Goal: Find specific page/section

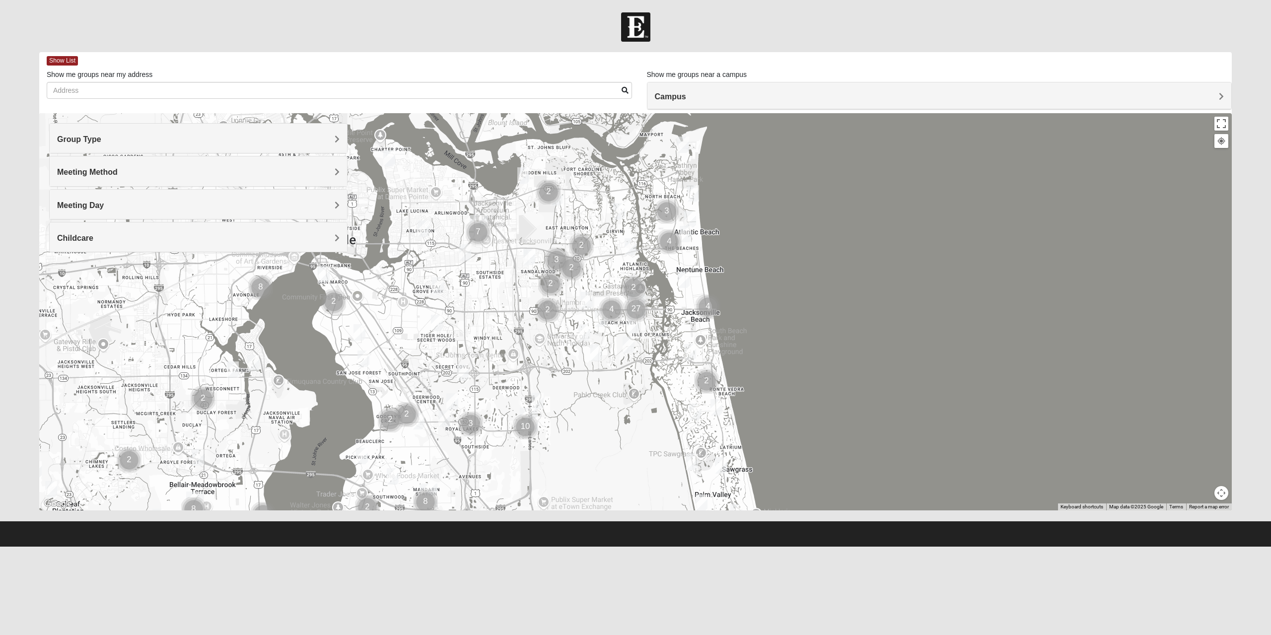
click at [278, 138] on h4 "Group Type" at bounding box center [198, 139] width 282 height 9
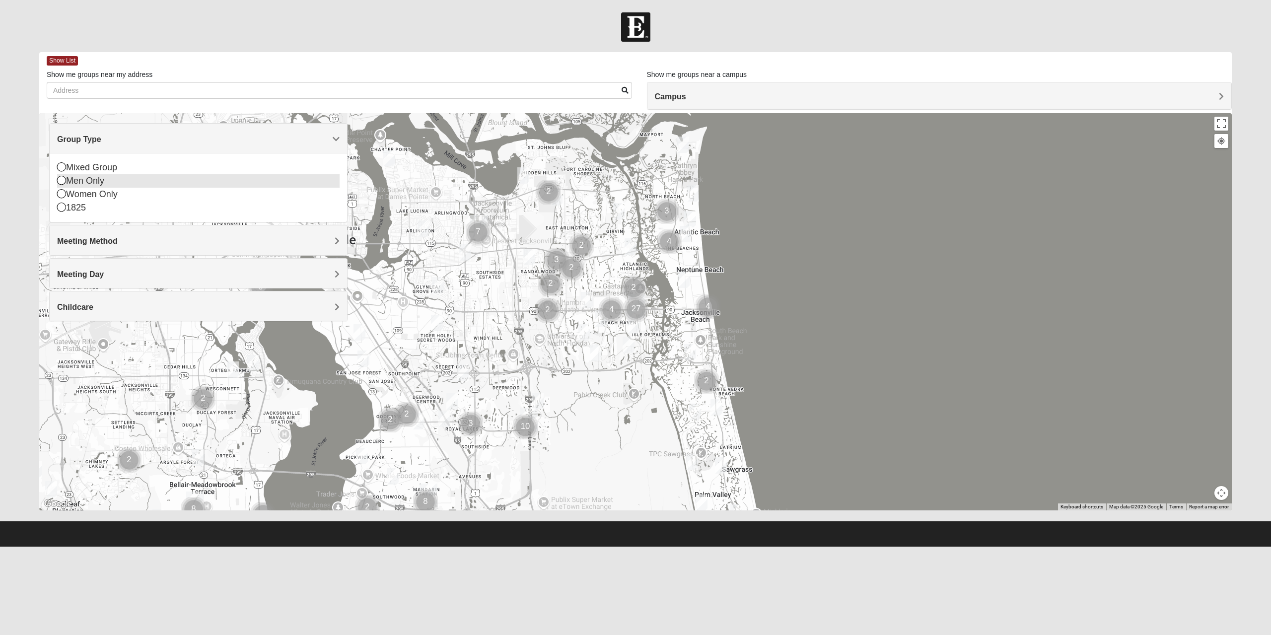
click at [83, 179] on div "Men Only" at bounding box center [198, 180] width 282 height 13
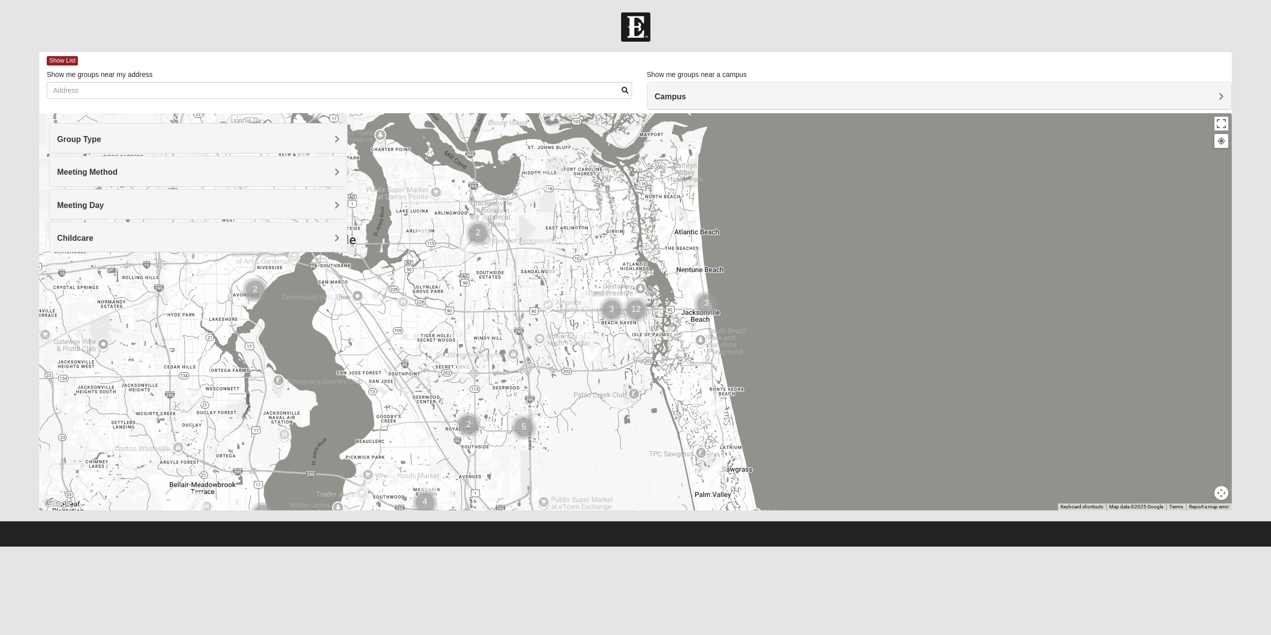
click at [196, 159] on div "Meeting Method" at bounding box center [198, 170] width 297 height 29
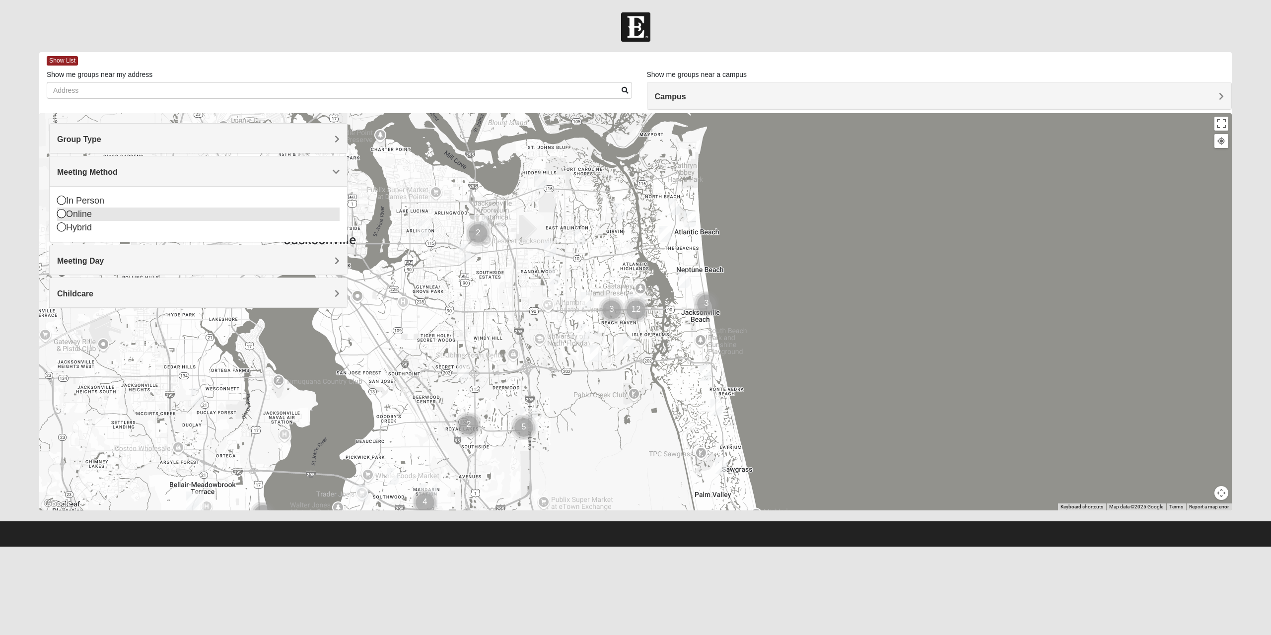
click at [86, 212] on div "Online" at bounding box center [198, 213] width 282 height 13
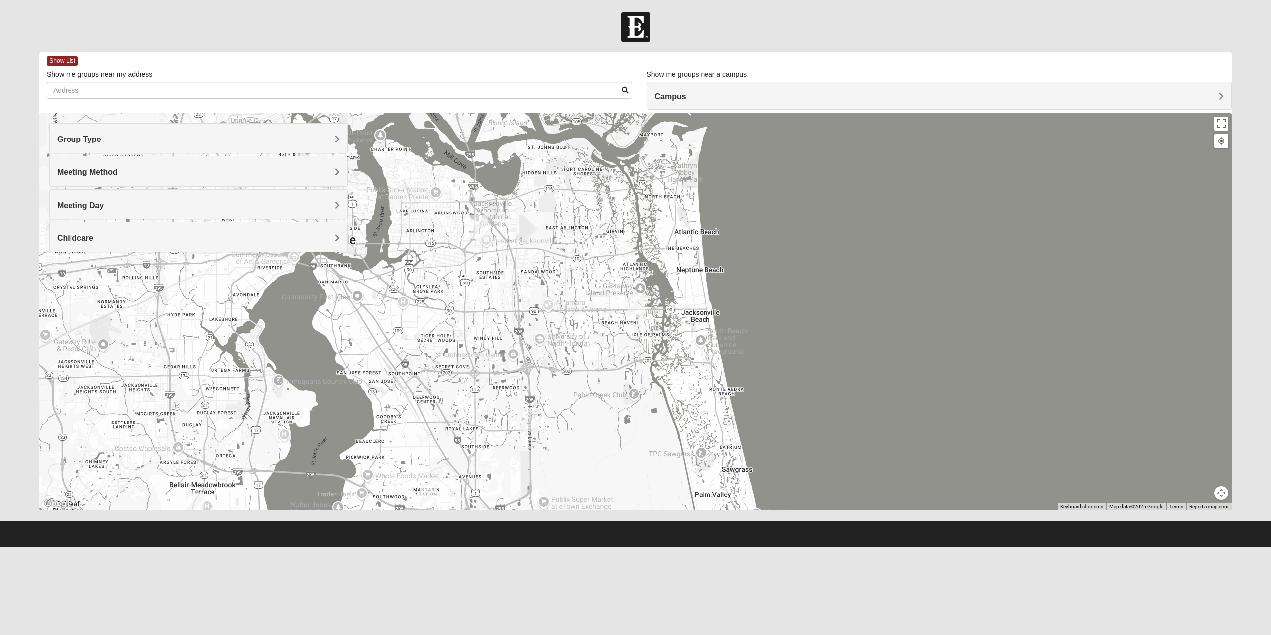
click at [208, 201] on h4 "Meeting Day" at bounding box center [198, 205] width 282 height 9
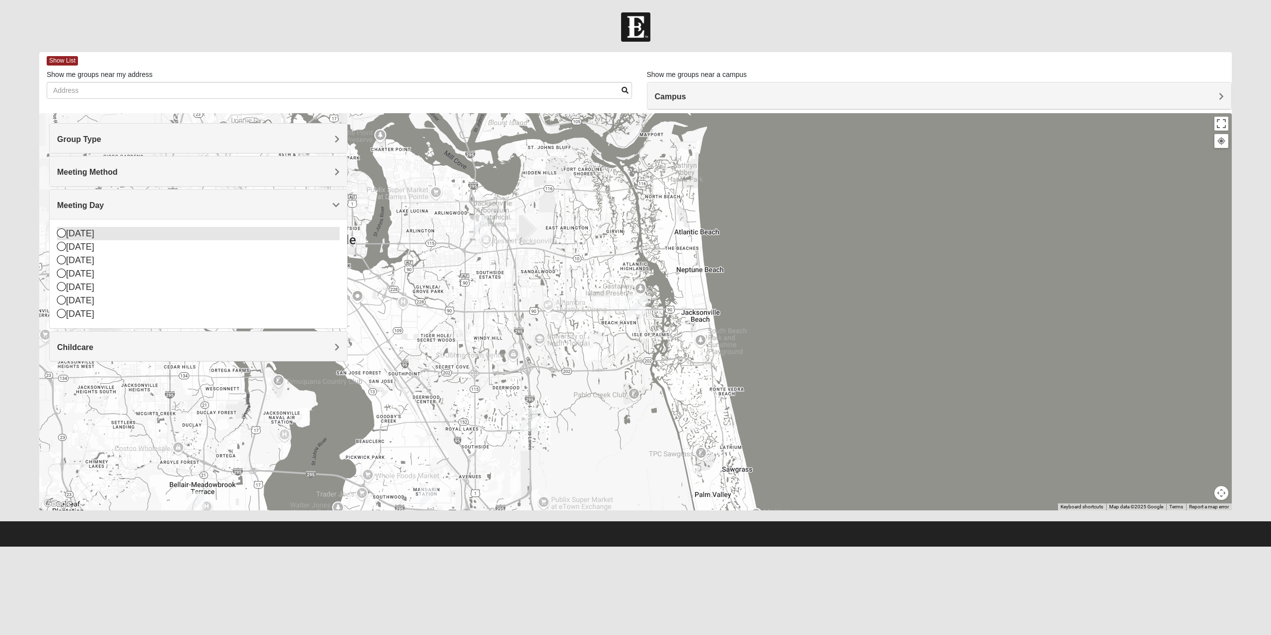
drag, startPoint x: 63, startPoint y: 234, endPoint x: 64, endPoint y: 247, distance: 12.9
click at [63, 234] on icon at bounding box center [61, 232] width 9 height 9
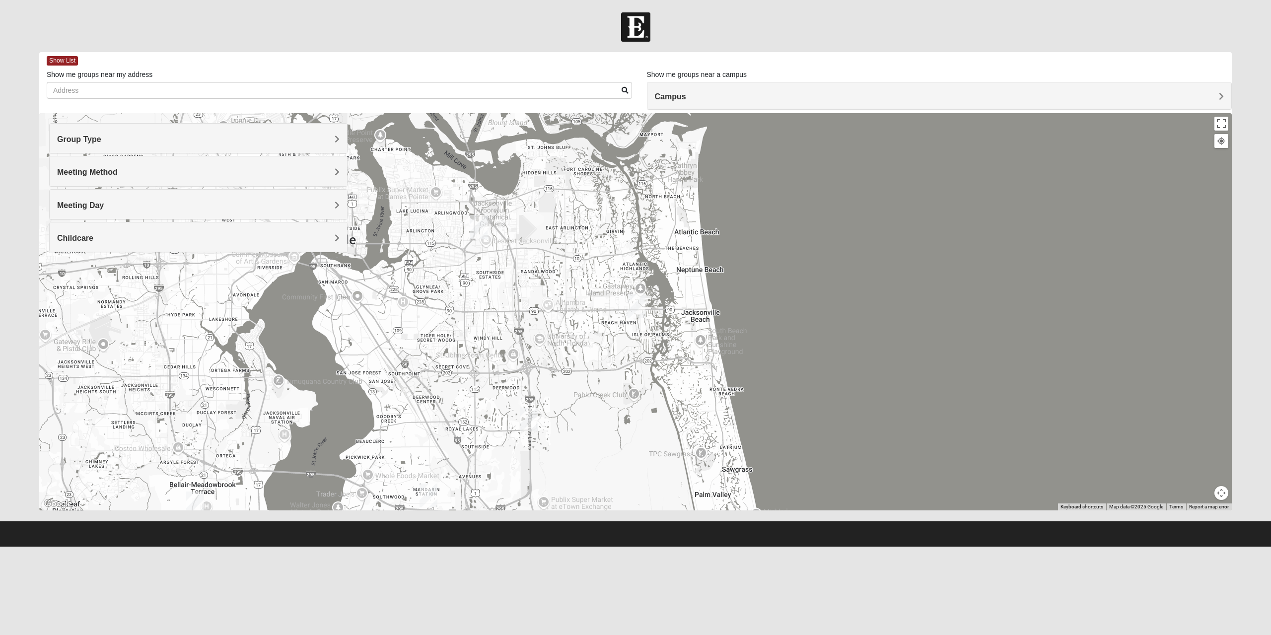
click at [771, 99] on h4 "Campus" at bounding box center [939, 96] width 569 height 9
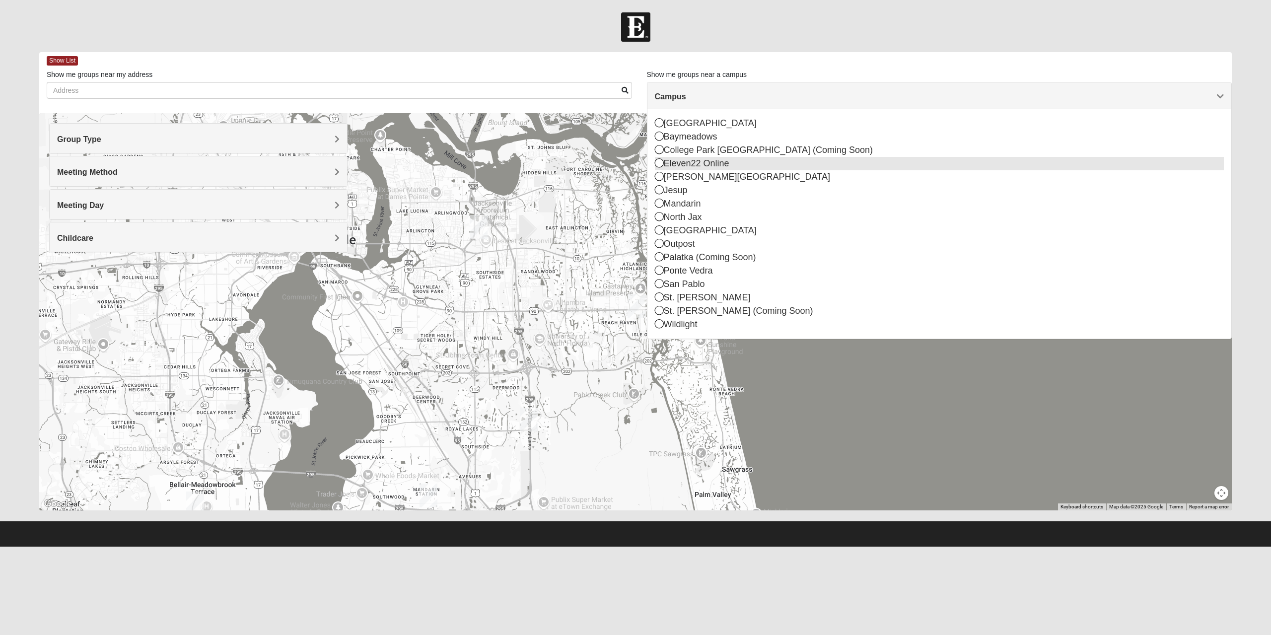
click at [659, 163] on icon at bounding box center [659, 162] width 9 height 9
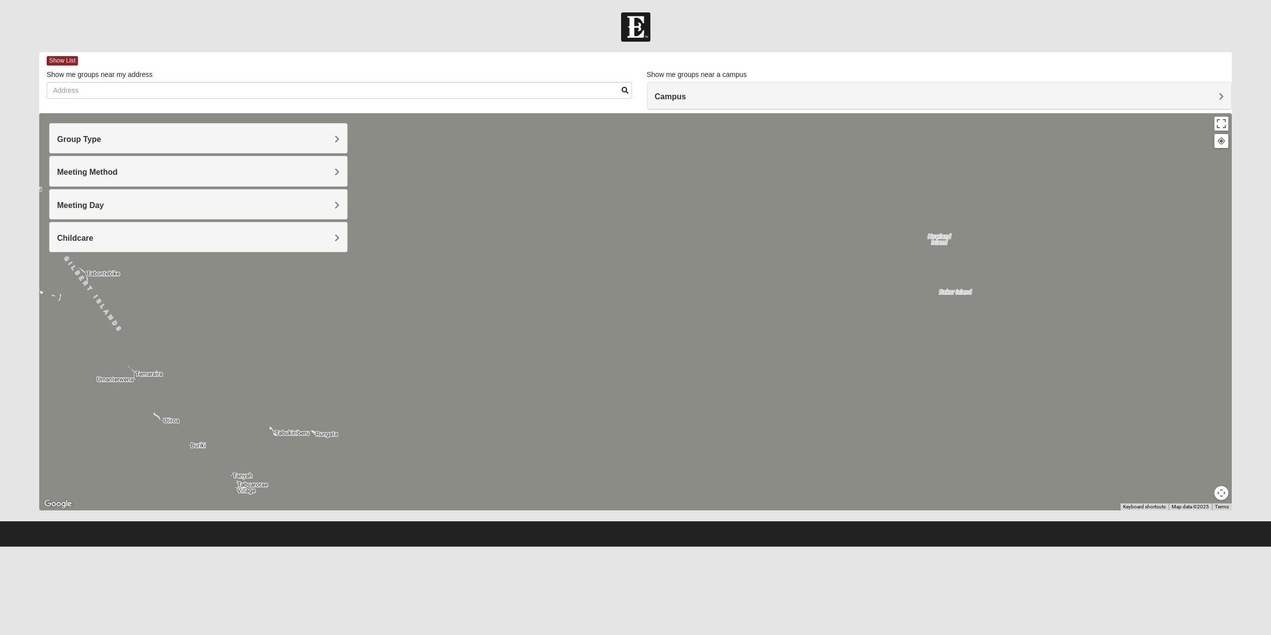
click at [295, 138] on h4 "Group Type" at bounding box center [198, 139] width 282 height 9
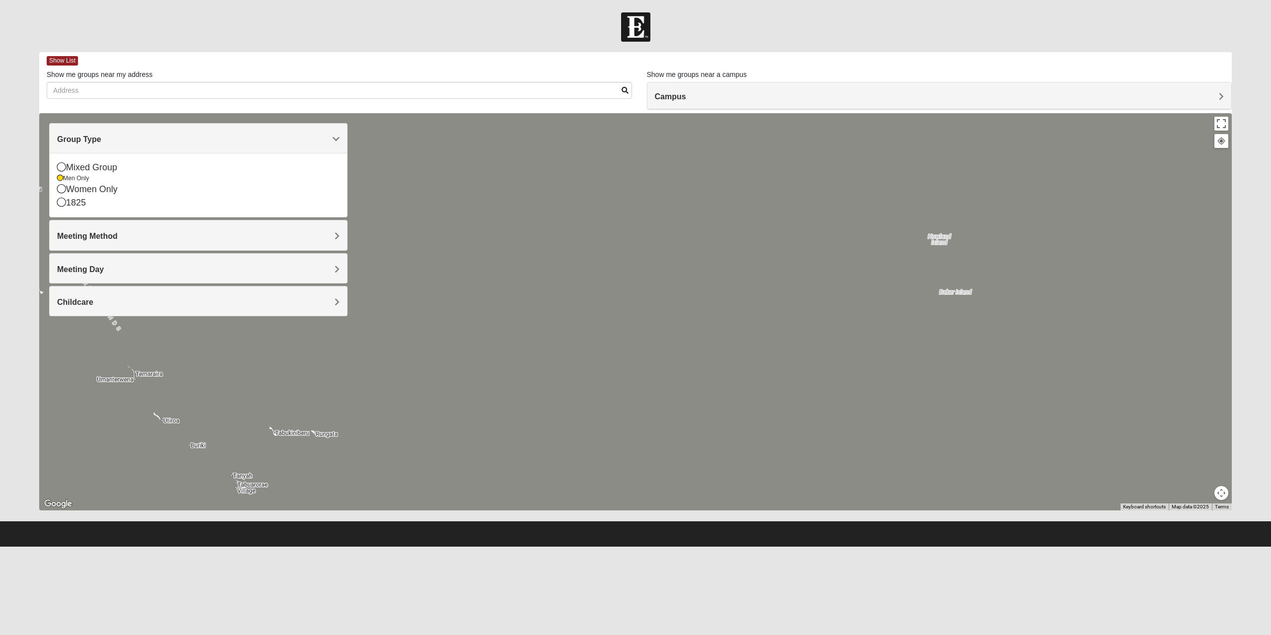
click at [295, 138] on h4 "Group Type" at bounding box center [198, 139] width 282 height 9
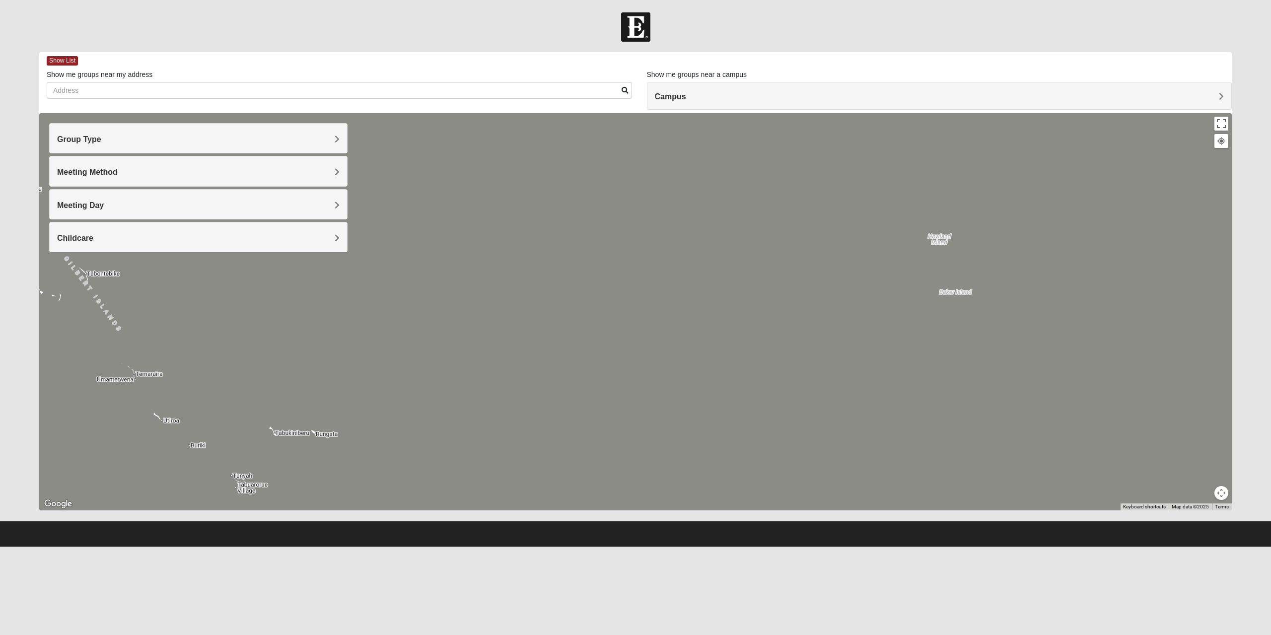
click at [297, 177] on div "Meeting Method" at bounding box center [198, 170] width 297 height 29
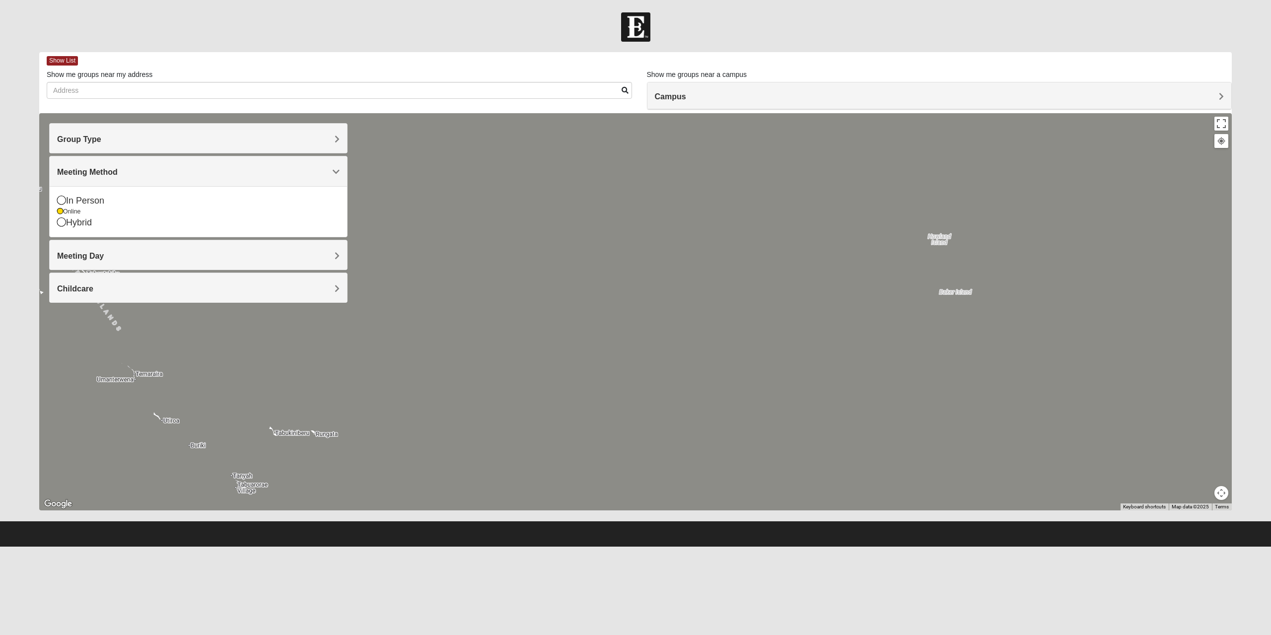
click at [294, 173] on h4 "Meeting Method" at bounding box center [198, 171] width 282 height 9
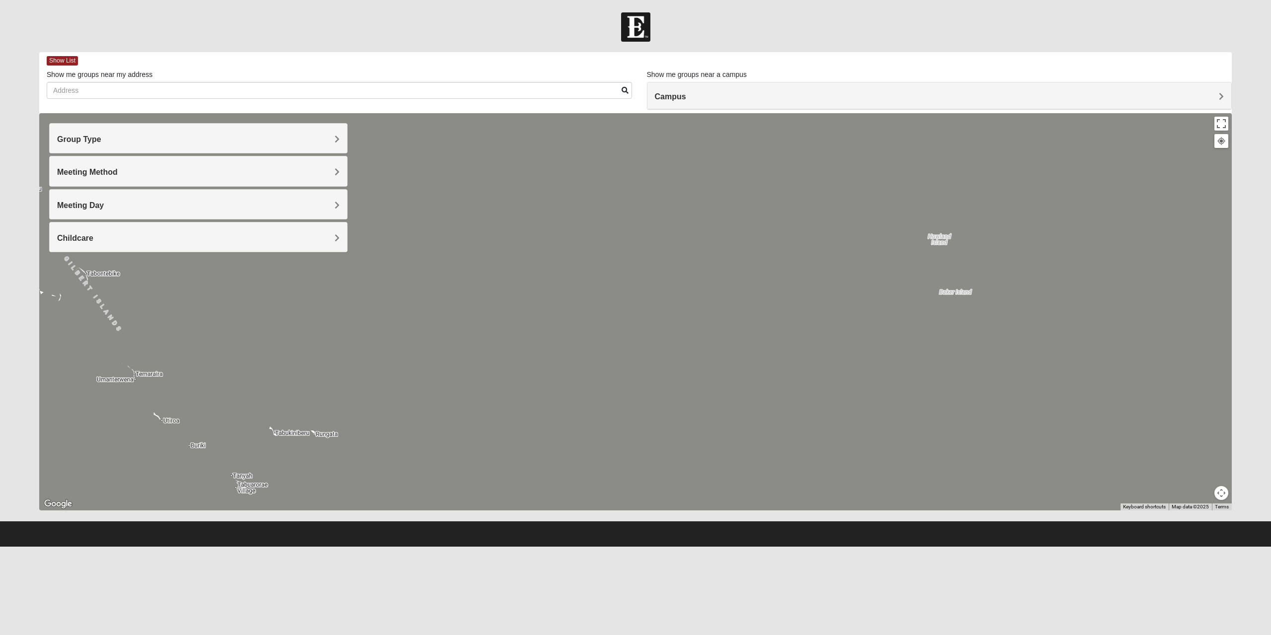
click at [281, 207] on h4 "Meeting Day" at bounding box center [198, 205] width 282 height 9
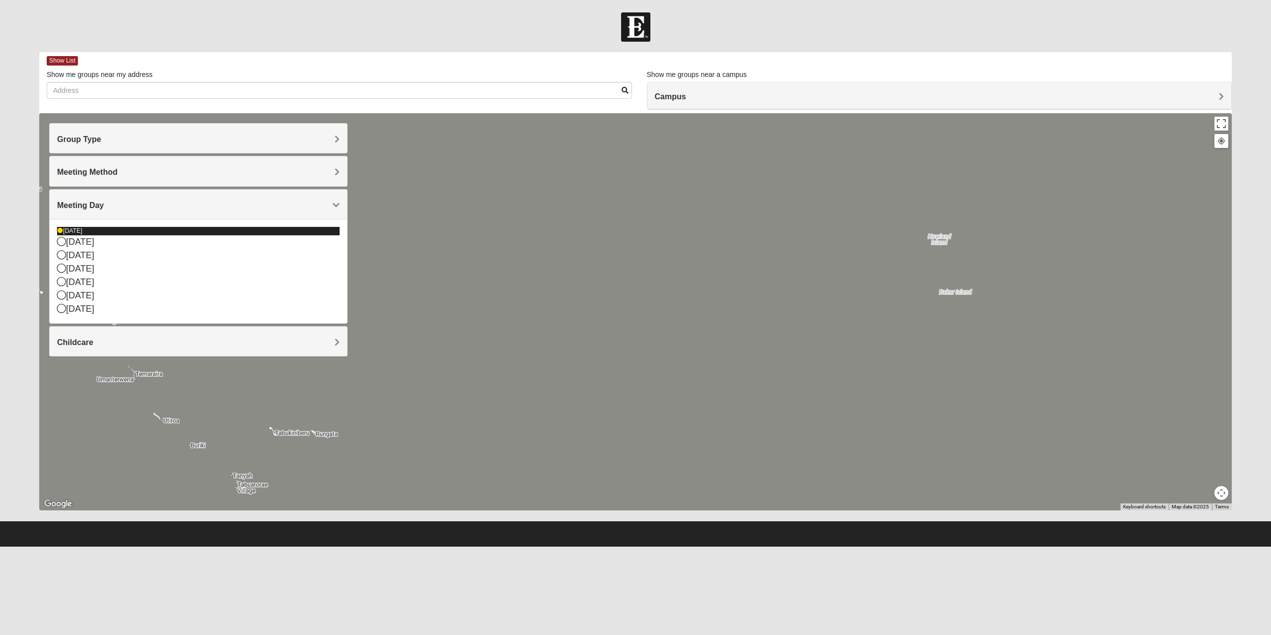
click at [84, 229] on div "[DATE]" at bounding box center [198, 231] width 282 height 8
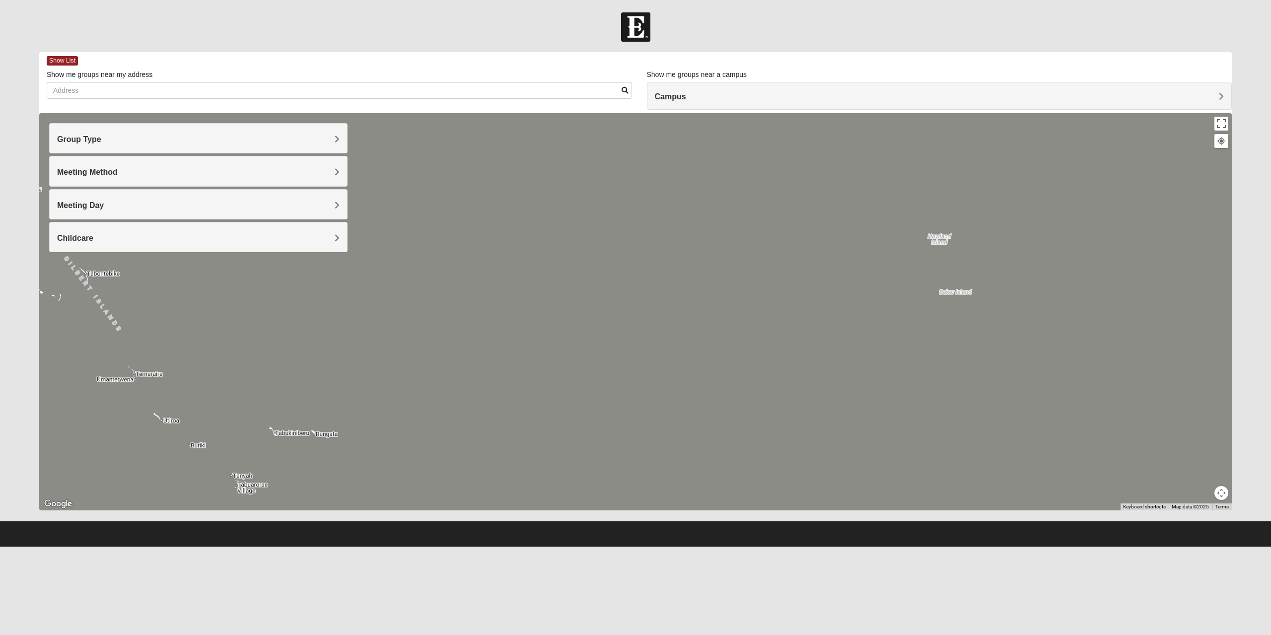
click at [178, 209] on h4 "Meeting Day" at bounding box center [198, 205] width 282 height 9
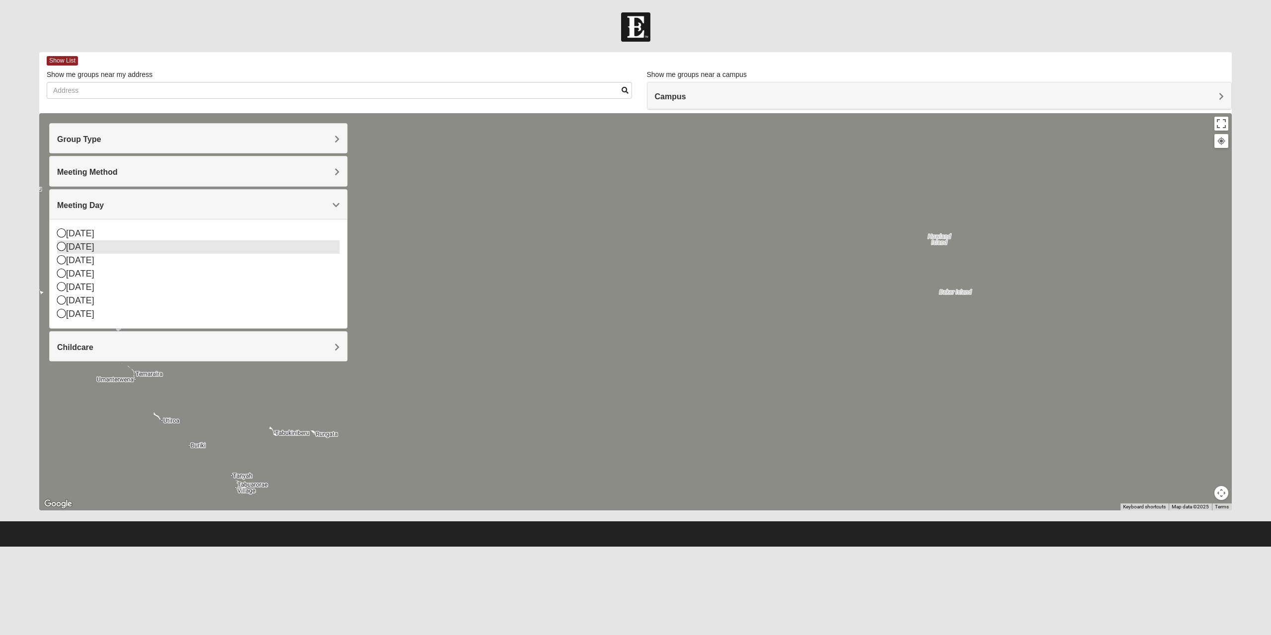
click at [91, 244] on div "[DATE]" at bounding box center [198, 246] width 282 height 13
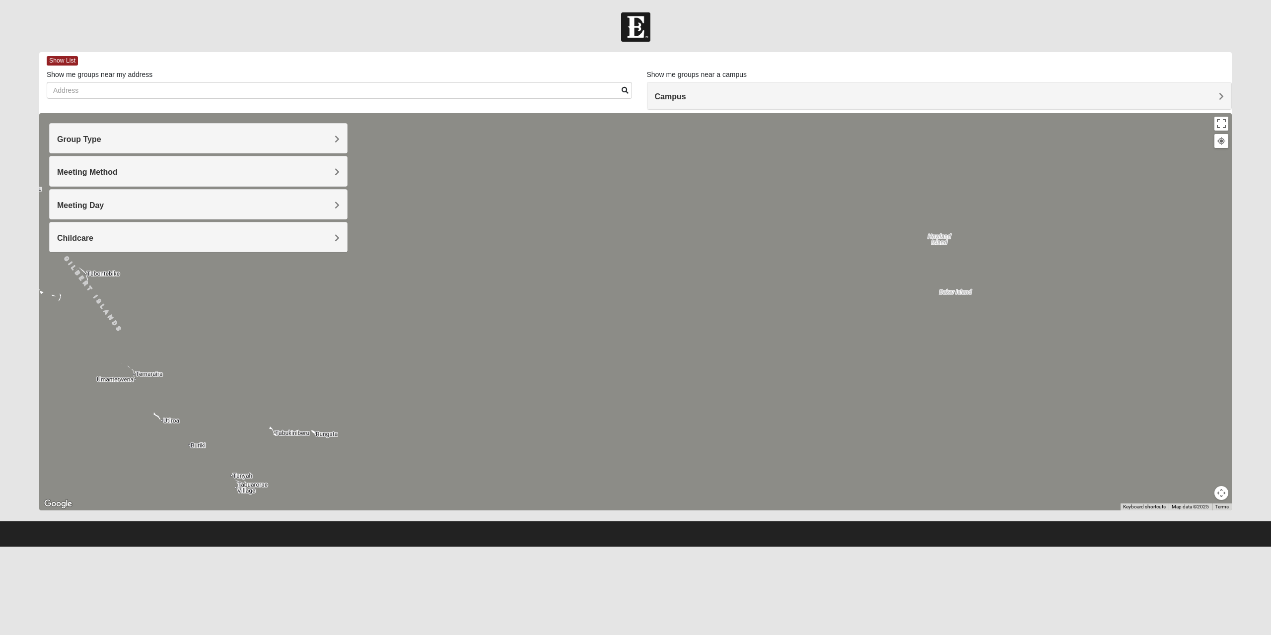
click at [121, 239] on h4 "Childcare" at bounding box center [198, 237] width 282 height 9
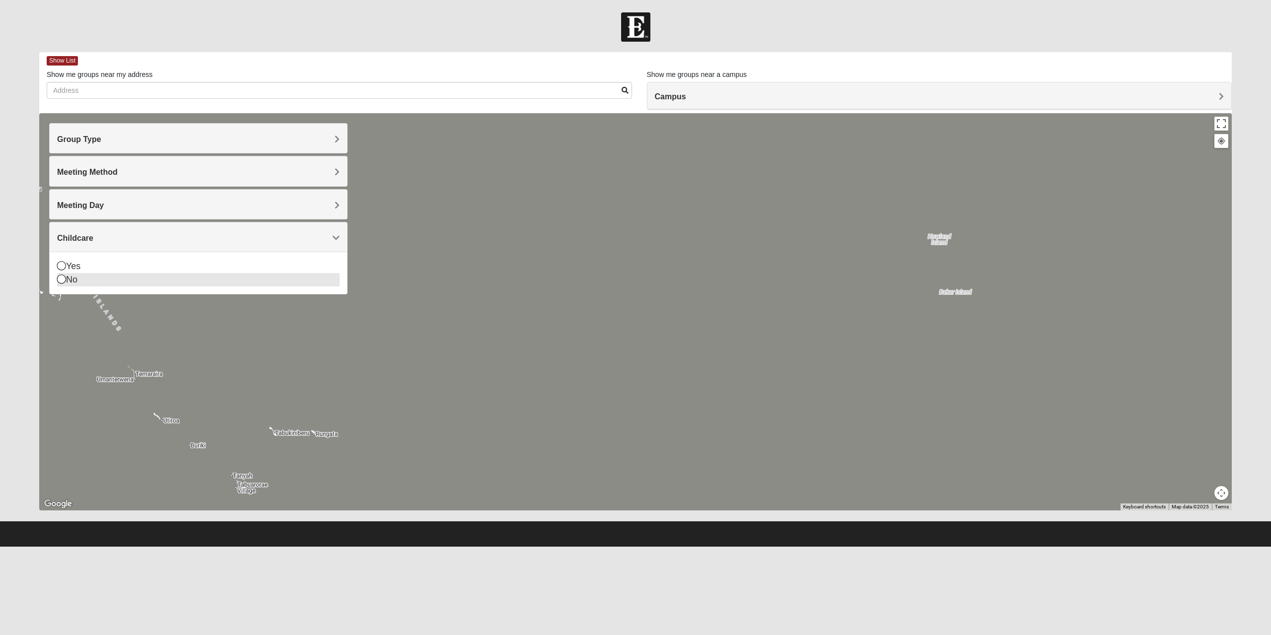
click at [83, 276] on div "No" at bounding box center [198, 279] width 282 height 13
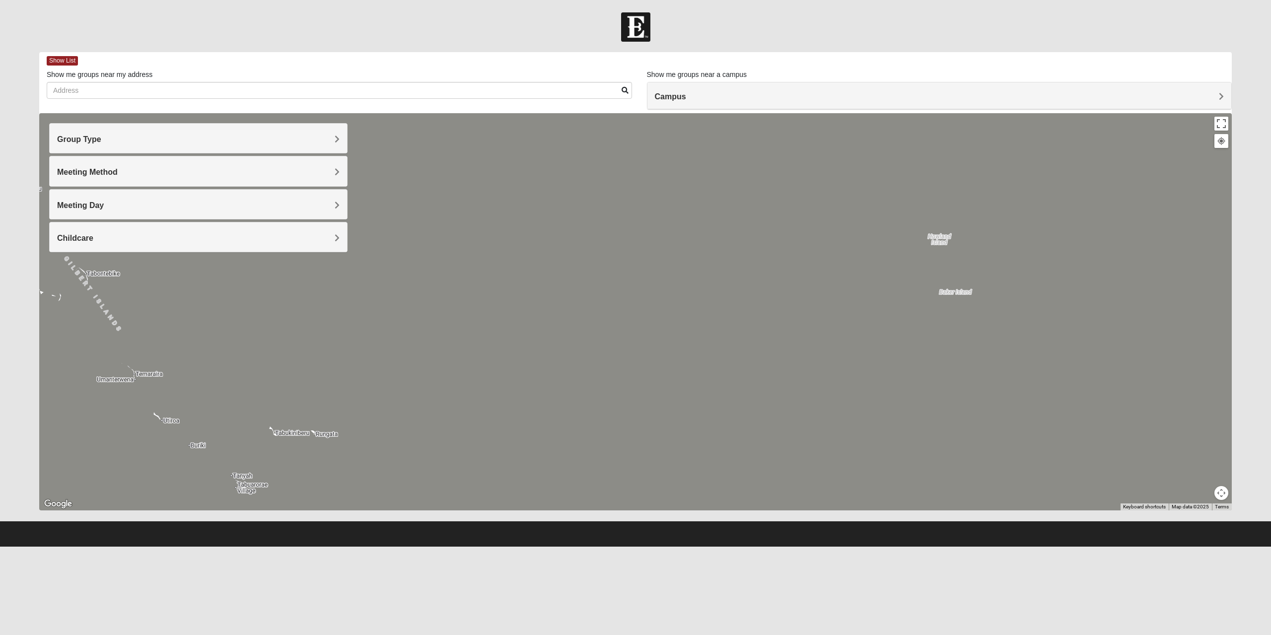
click at [202, 204] on h4 "Meeting Day" at bounding box center [198, 205] width 282 height 9
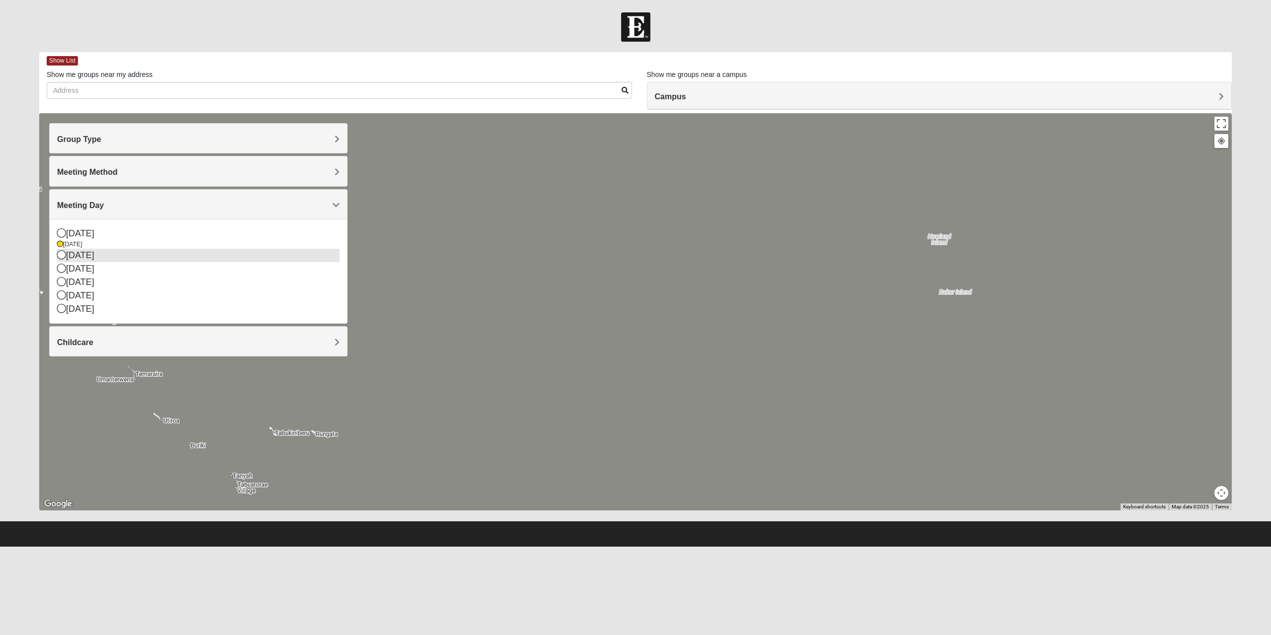
click at [102, 254] on div "[DATE]" at bounding box center [198, 255] width 282 height 13
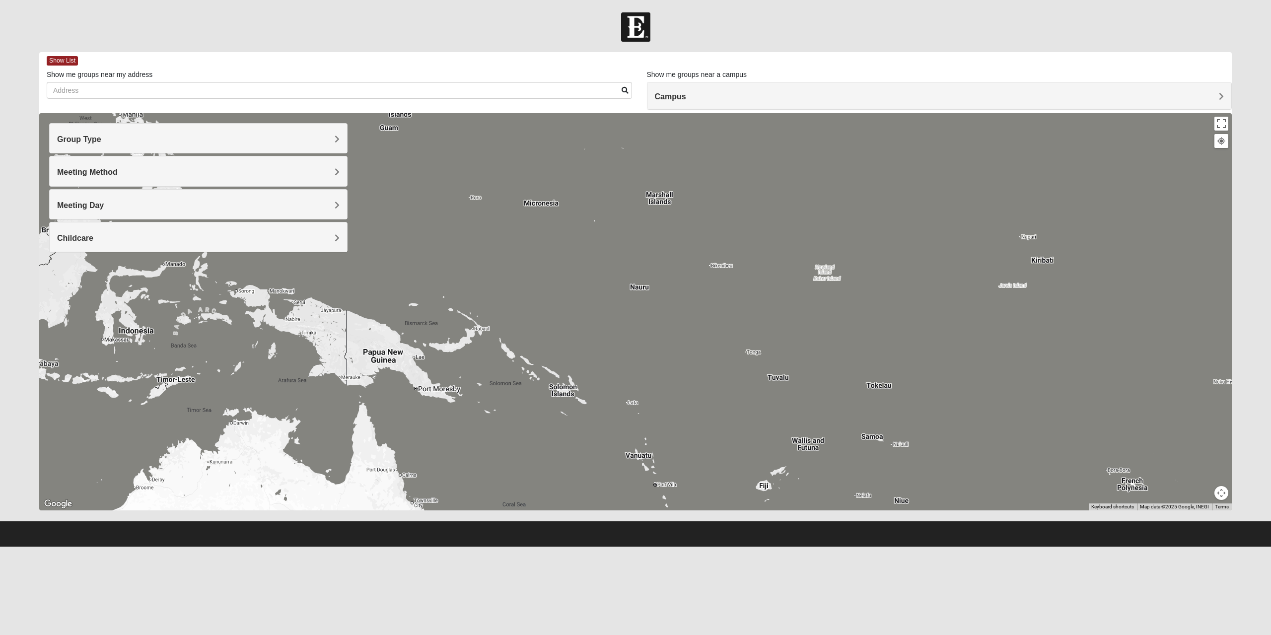
drag, startPoint x: 447, startPoint y: 297, endPoint x: 848, endPoint y: 275, distance: 401.2
click at [848, 275] on div at bounding box center [635, 311] width 1192 height 397
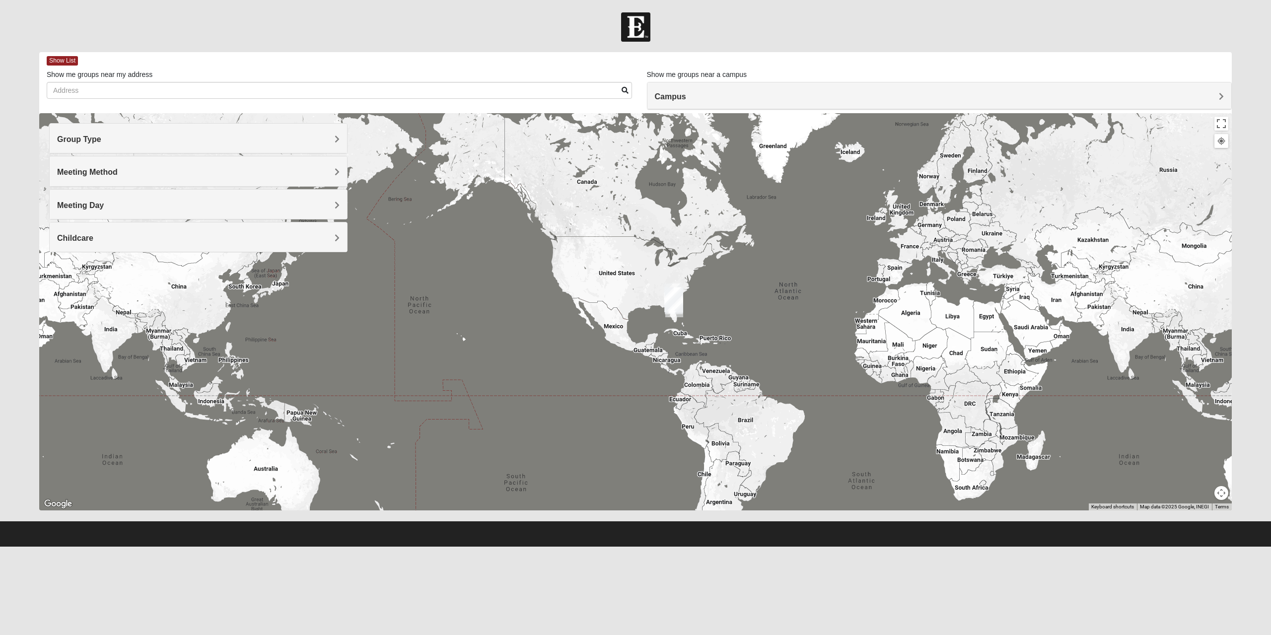
drag, startPoint x: 850, startPoint y: 220, endPoint x: 603, endPoint y: 338, distance: 273.5
click at [603, 339] on div at bounding box center [635, 311] width 1192 height 397
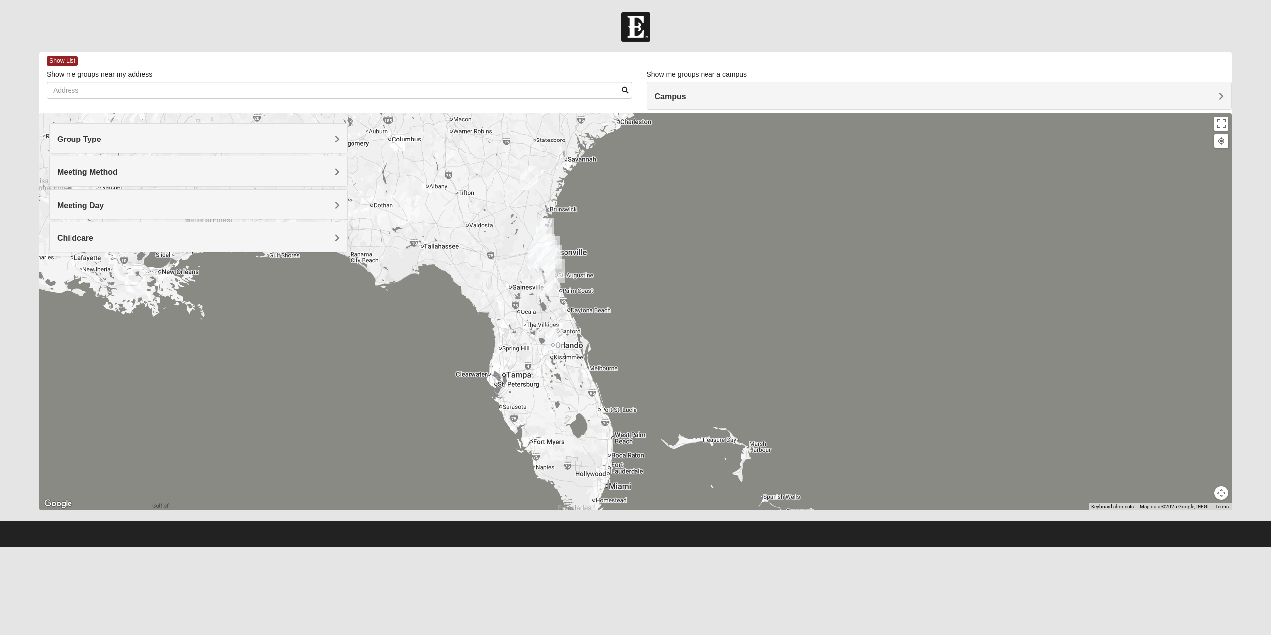
drag, startPoint x: 656, startPoint y: 242, endPoint x: 540, endPoint y: 347, distance: 156.7
click at [544, 347] on img "College Park Orlando (Coming Soon)" at bounding box center [553, 338] width 18 height 24
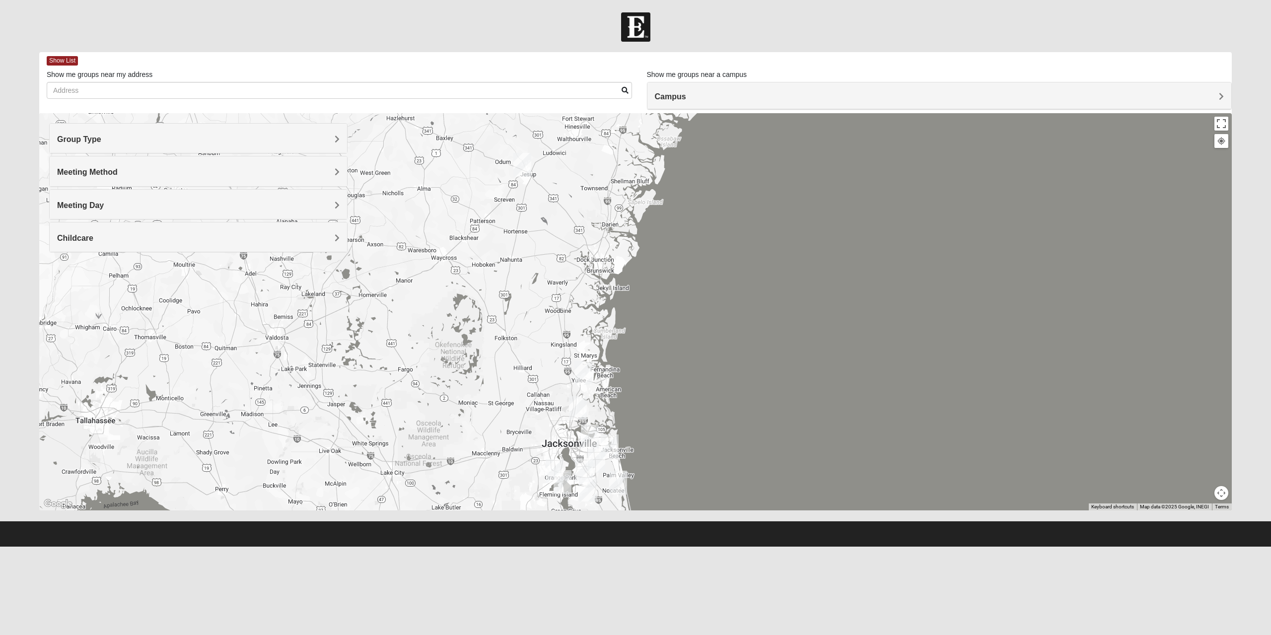
drag, startPoint x: 531, startPoint y: 221, endPoint x: 513, endPoint y: 439, distance: 219.2
click at [513, 439] on div at bounding box center [635, 311] width 1192 height 397
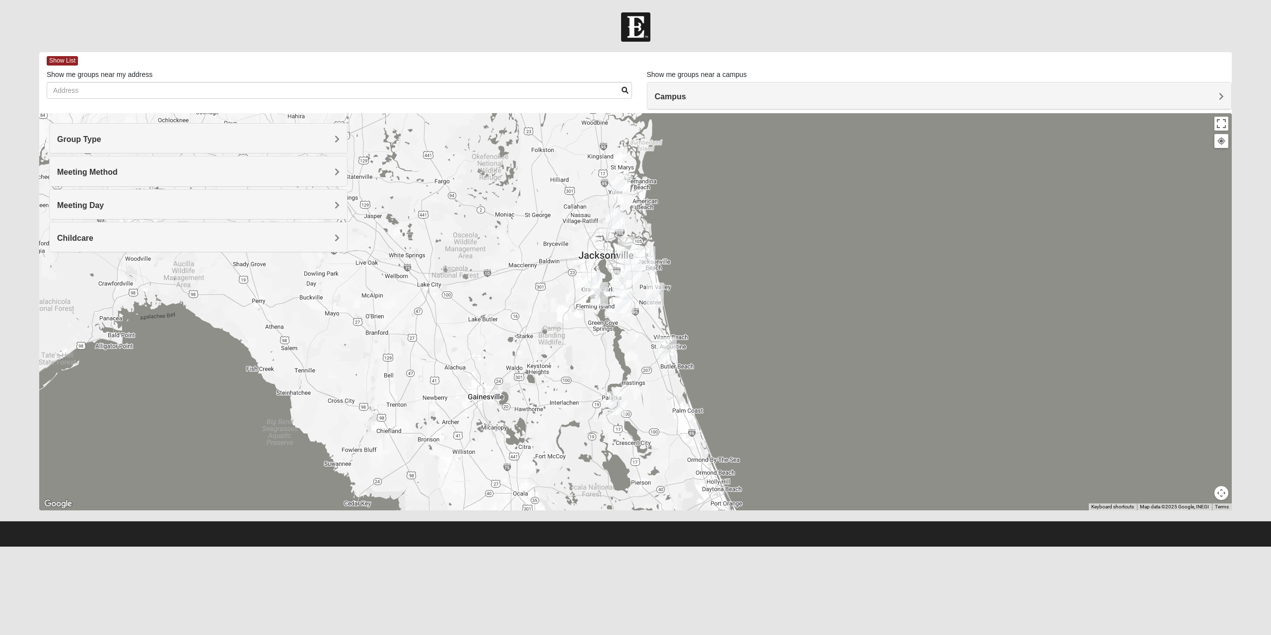
drag, startPoint x: 541, startPoint y: 442, endPoint x: 578, endPoint y: 253, distance: 192.6
click at [578, 253] on div at bounding box center [635, 311] width 1192 height 397
click at [228, 194] on div "Meeting Day" at bounding box center [198, 204] width 297 height 29
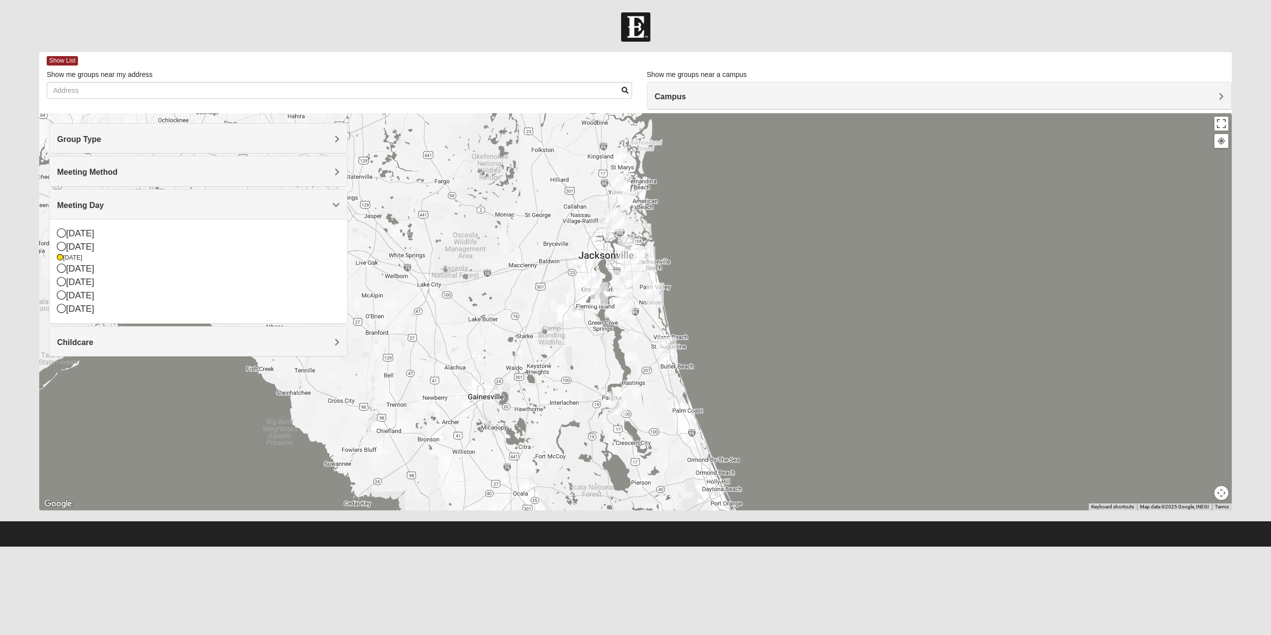
click at [694, 91] on div "Campus" at bounding box center [939, 95] width 584 height 27
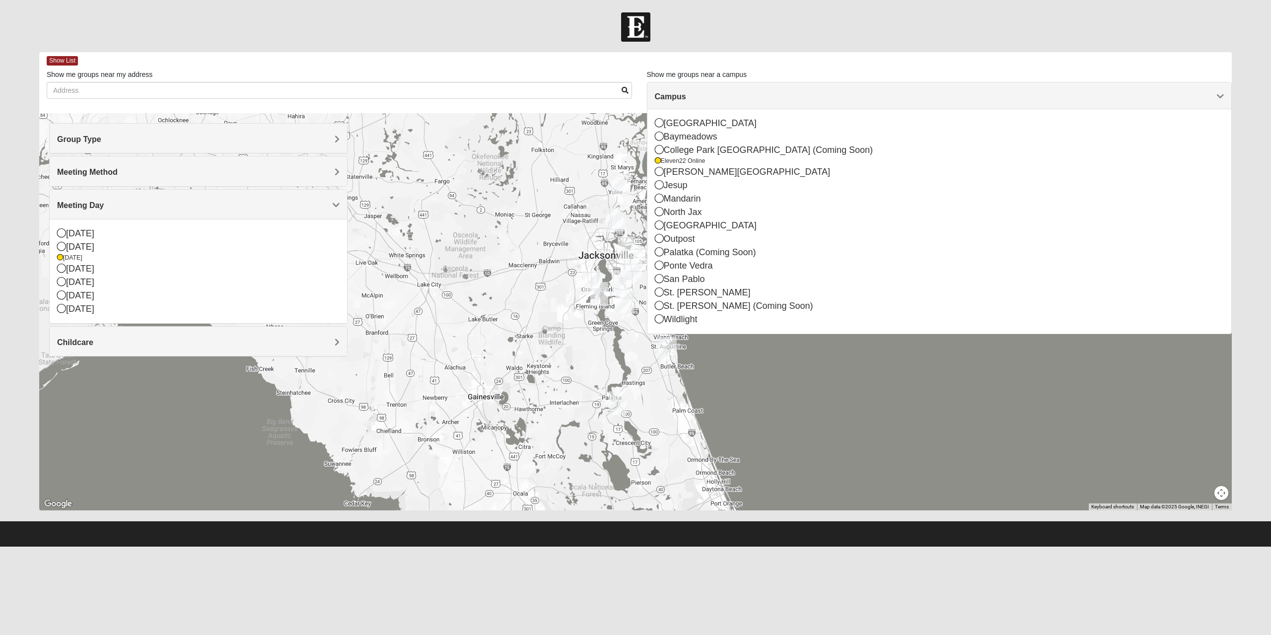
click at [694, 91] on div "Campus" at bounding box center [939, 95] width 584 height 27
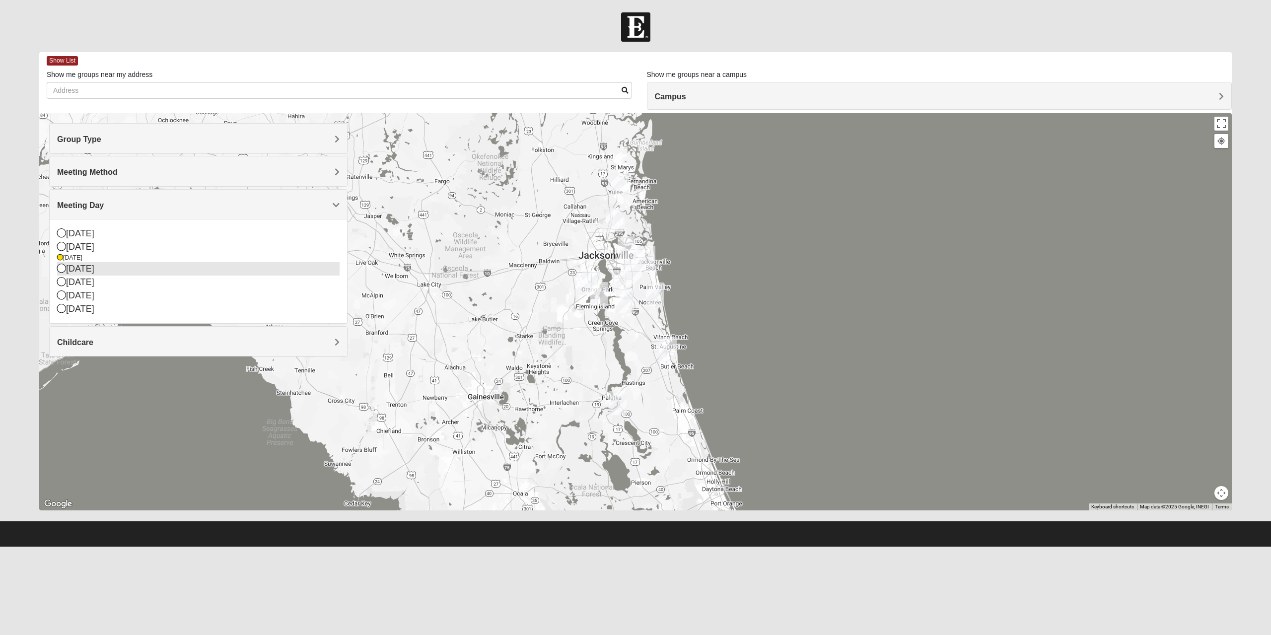
click at [89, 269] on div "[DATE]" at bounding box center [198, 268] width 282 height 13
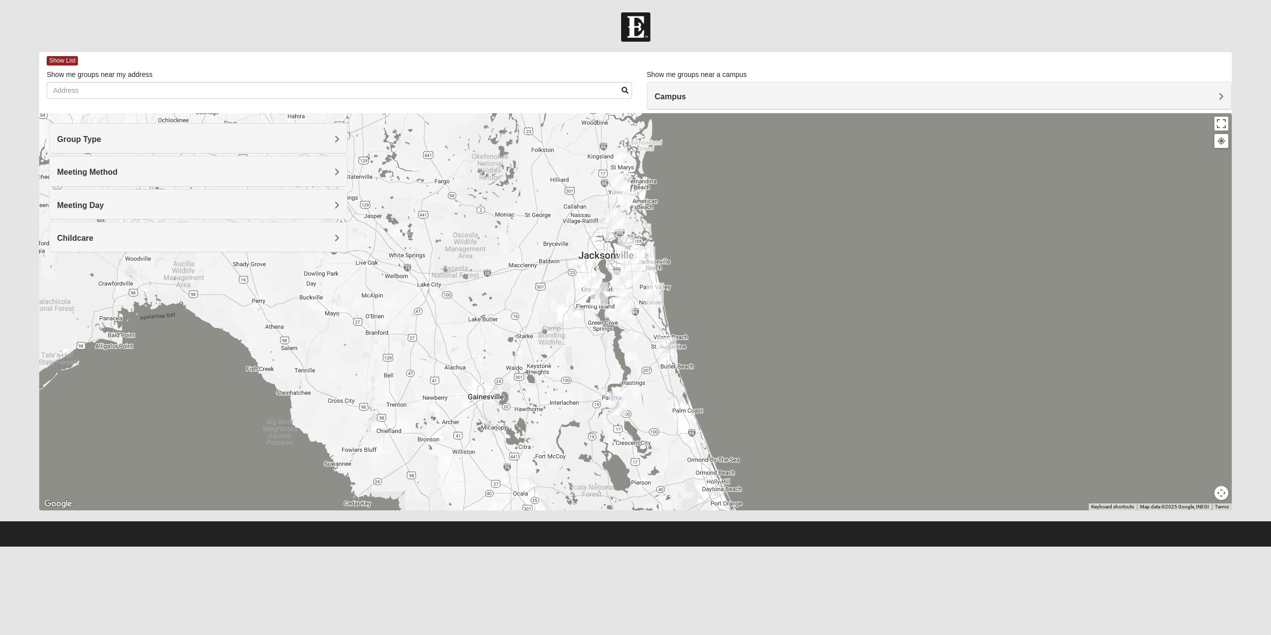
click at [103, 162] on div "Meeting Method" at bounding box center [198, 170] width 297 height 29
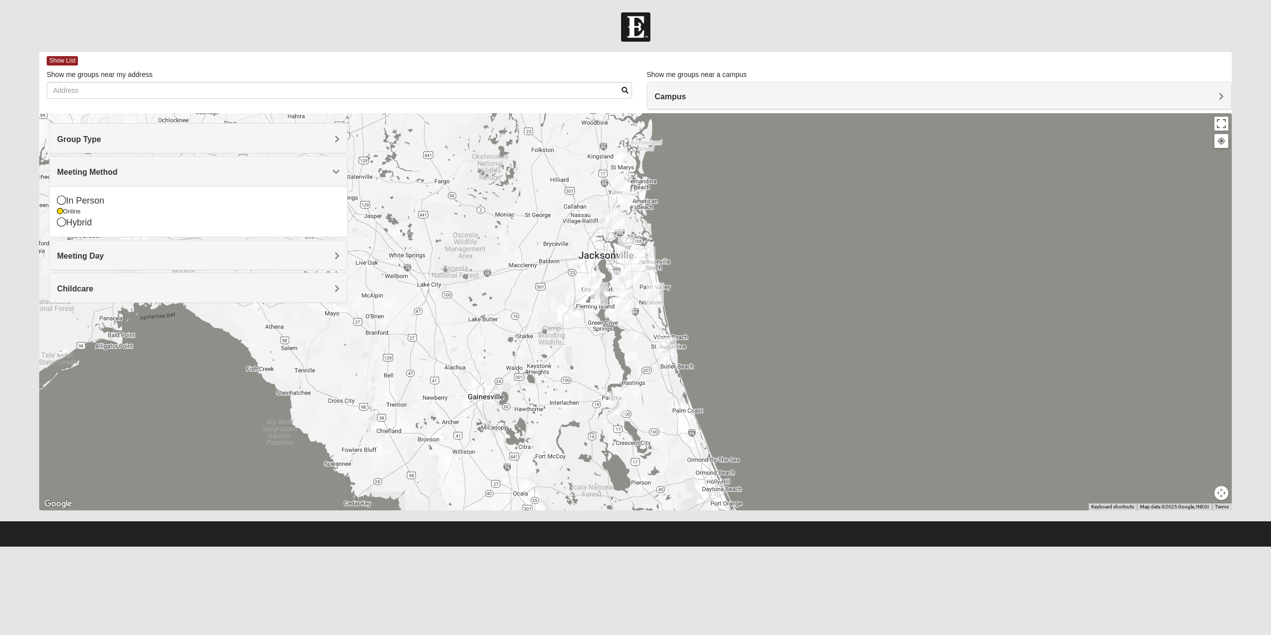
click at [103, 162] on div "Meeting Method" at bounding box center [198, 170] width 297 height 29
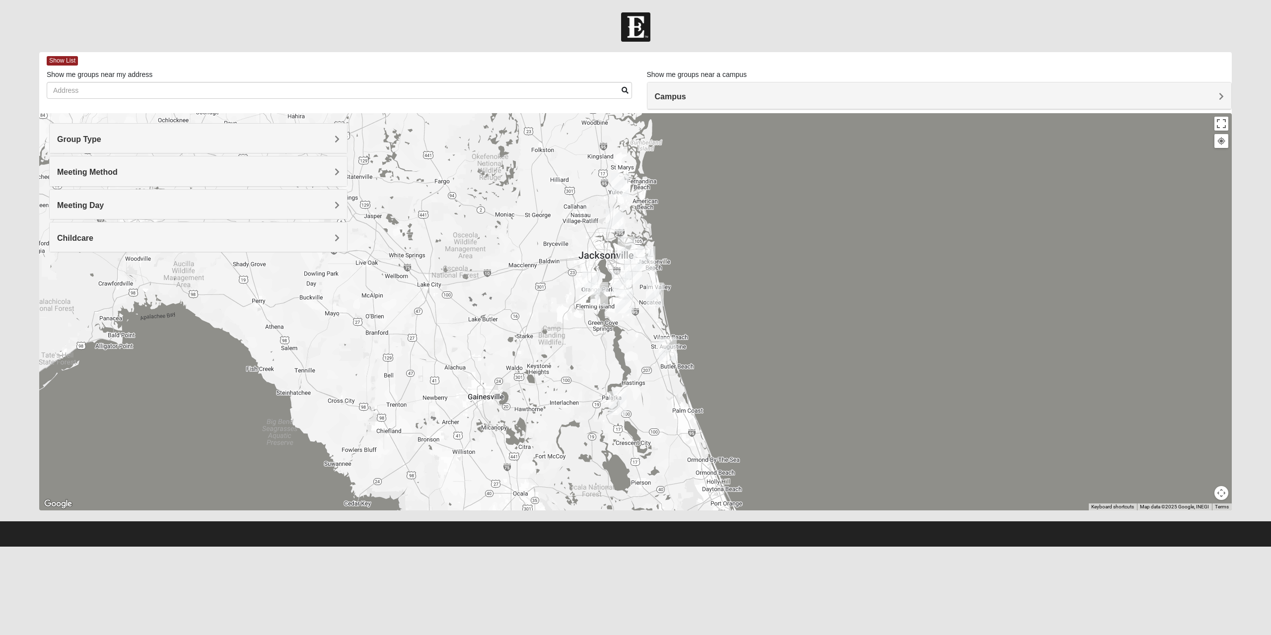
click at [91, 204] on span "Meeting Day" at bounding box center [80, 205] width 47 height 8
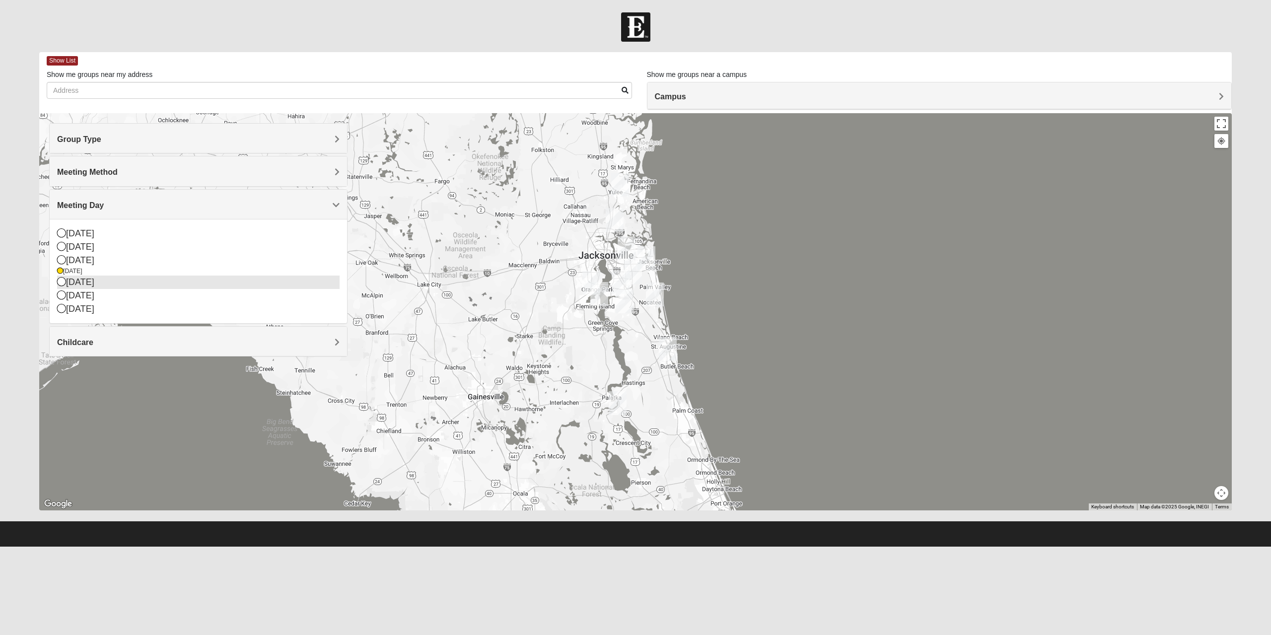
click at [85, 283] on div "[DATE]" at bounding box center [198, 281] width 282 height 13
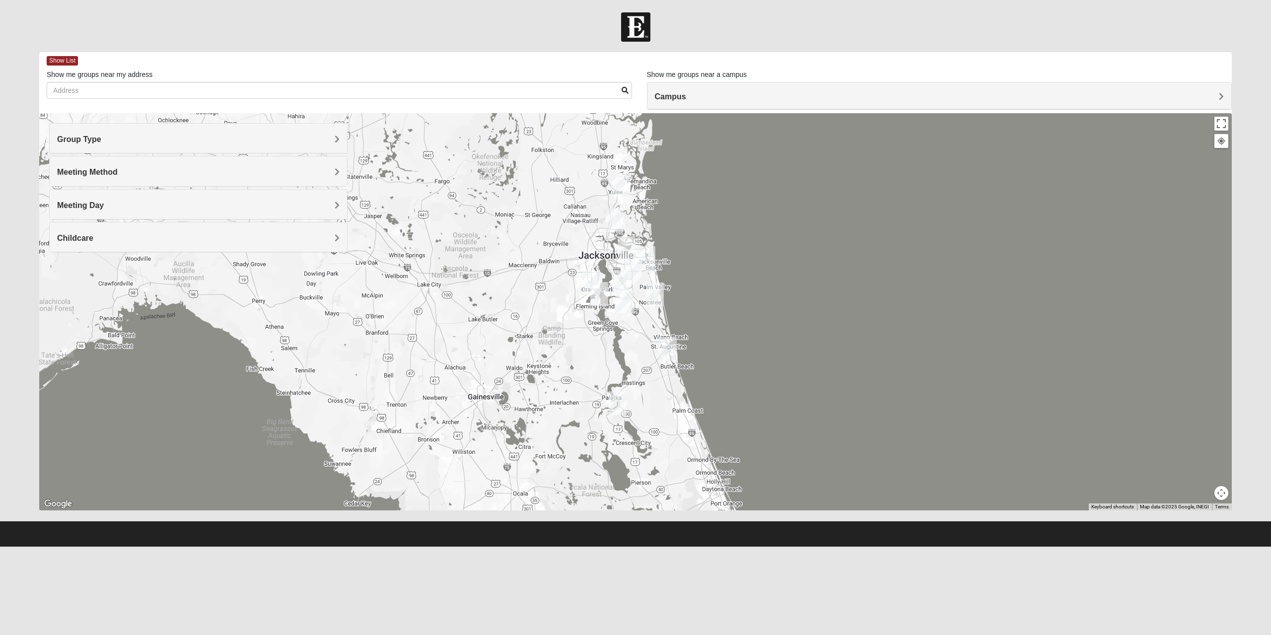
click at [99, 209] on span "Meeting Day" at bounding box center [80, 205] width 47 height 8
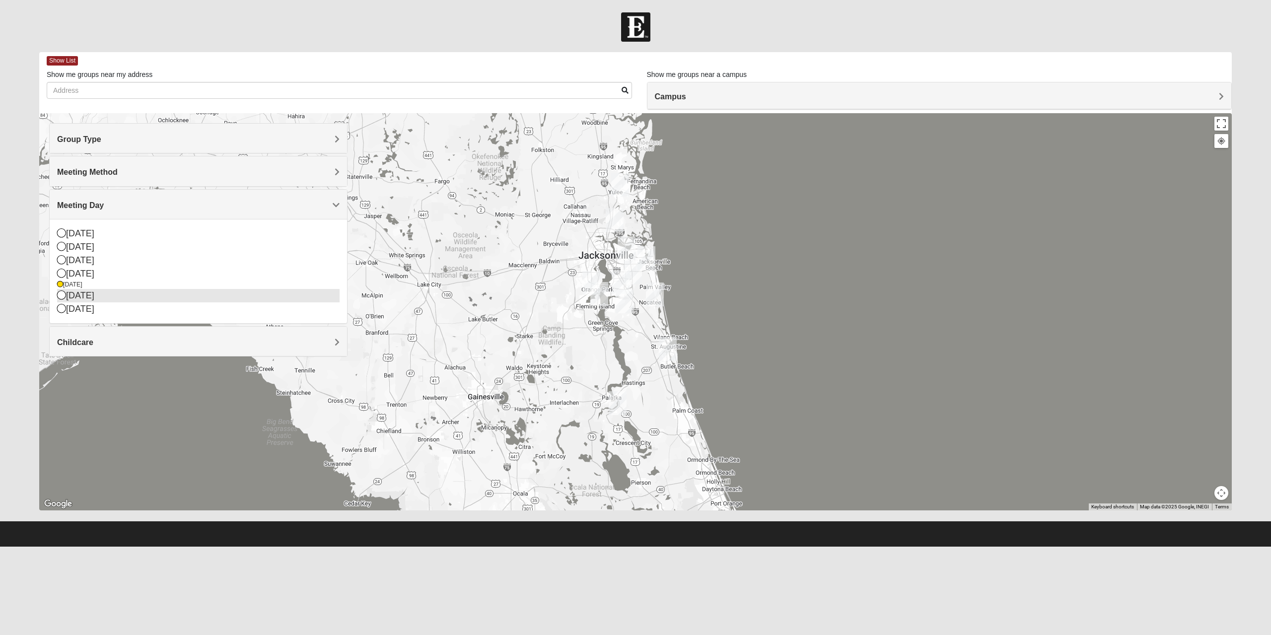
click at [83, 294] on div "[DATE]" at bounding box center [198, 295] width 282 height 13
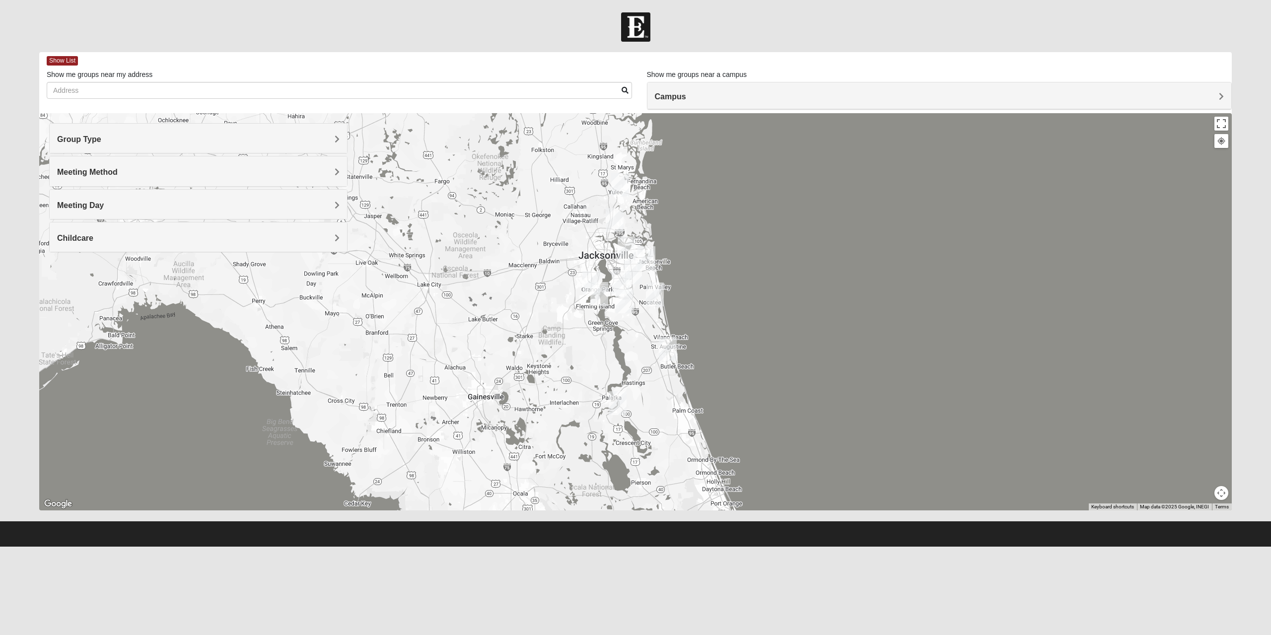
click at [95, 205] on span "Meeting Day" at bounding box center [80, 205] width 47 height 8
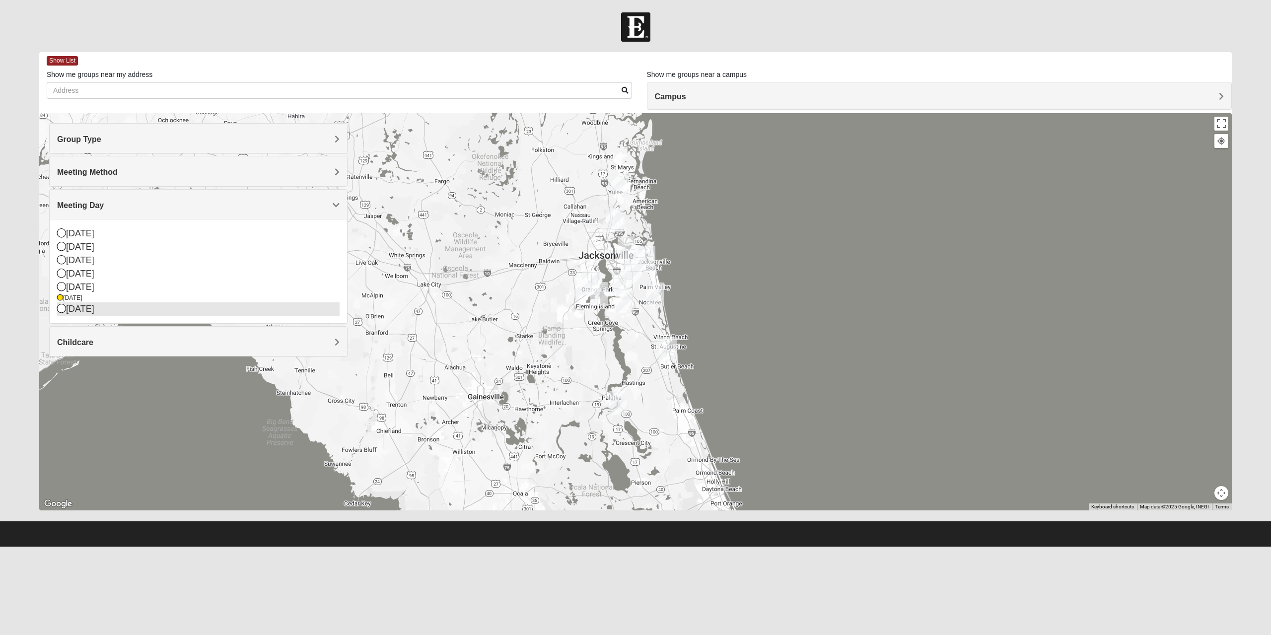
click at [88, 307] on div "[DATE]" at bounding box center [198, 308] width 282 height 13
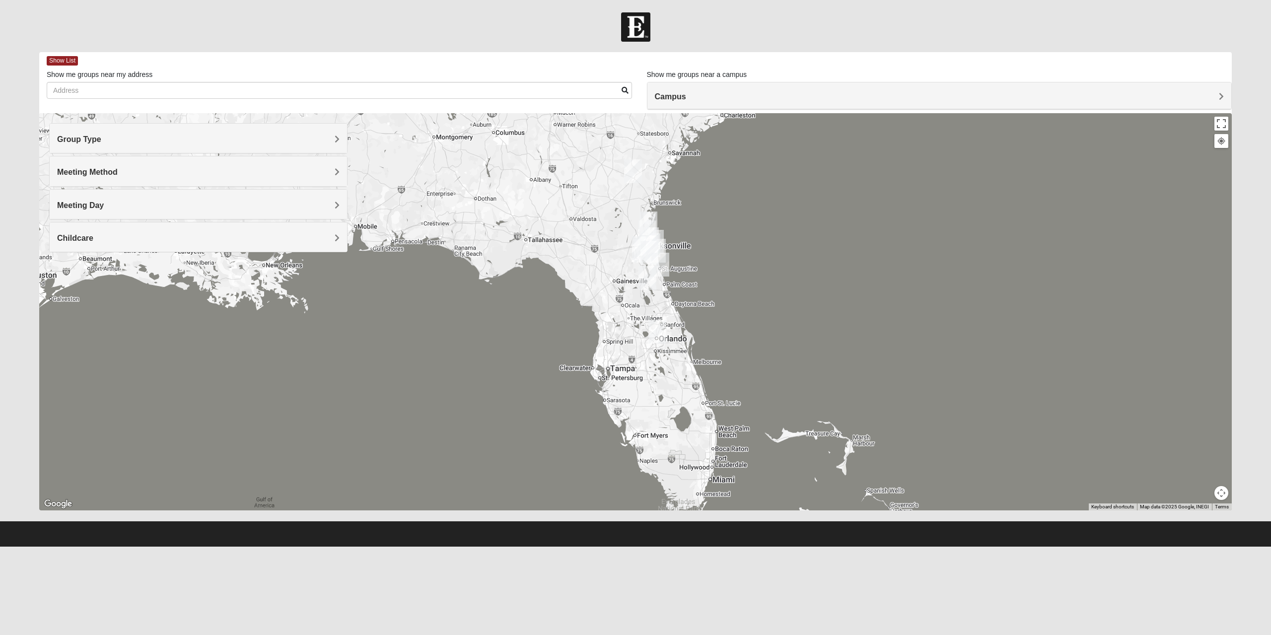
drag, startPoint x: 386, startPoint y: 253, endPoint x: 589, endPoint y: 242, distance: 203.3
click at [589, 242] on div at bounding box center [635, 311] width 1192 height 397
click at [60, 60] on span "Show List" at bounding box center [62, 60] width 31 height 9
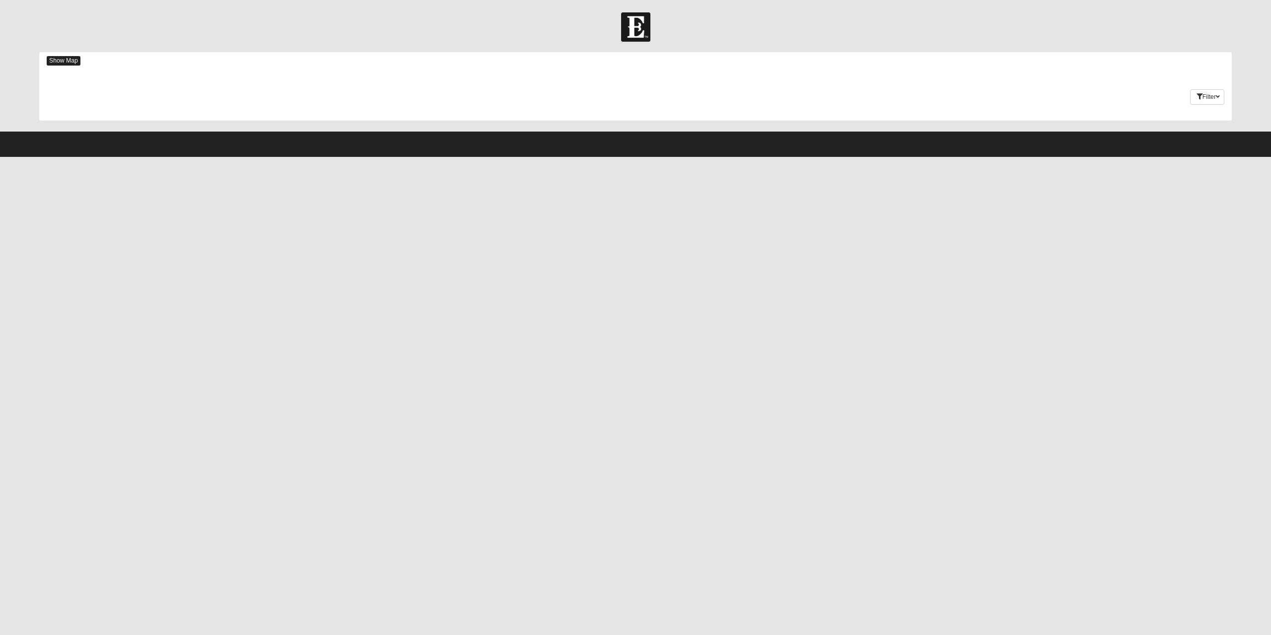
click at [60, 60] on span "Show Map" at bounding box center [64, 60] width 34 height 9
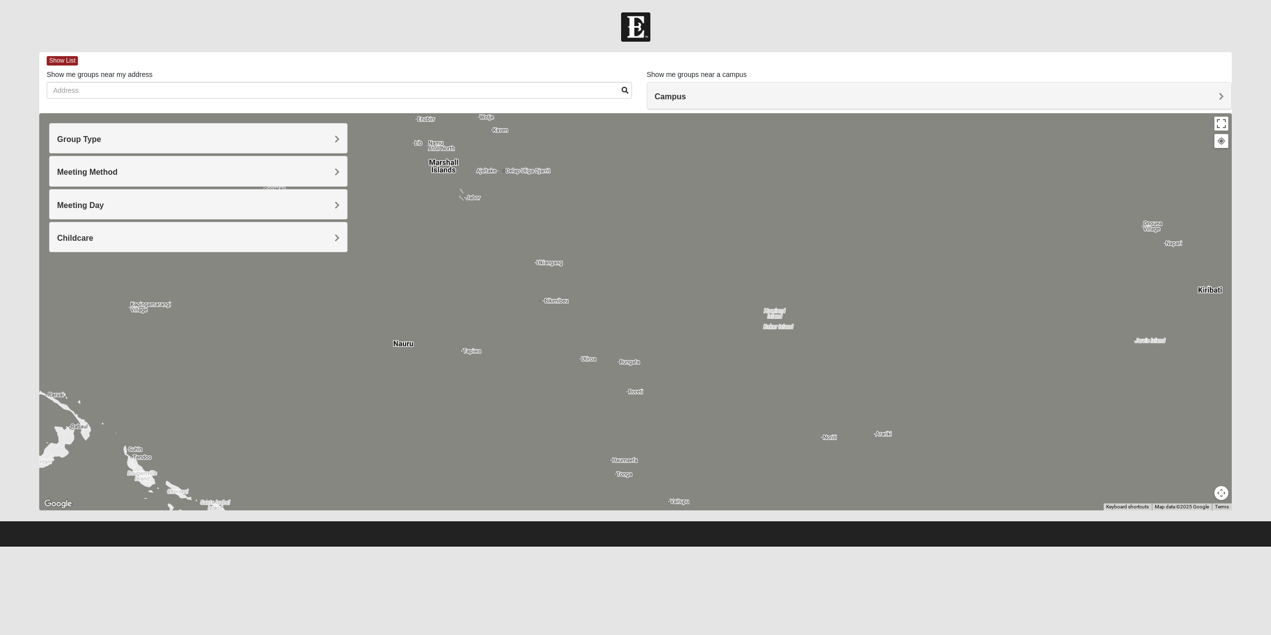
drag, startPoint x: 304, startPoint y: 299, endPoint x: 617, endPoint y: 327, distance: 314.4
click at [617, 327] on div at bounding box center [635, 311] width 1192 height 397
